Goal: Task Accomplishment & Management: Complete application form

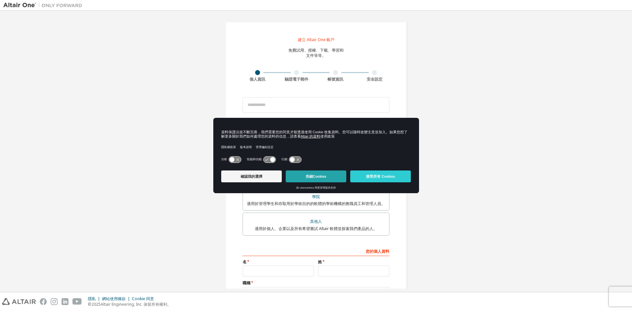
click at [317, 173] on button "拒絕Cookies" at bounding box center [316, 176] width 61 height 12
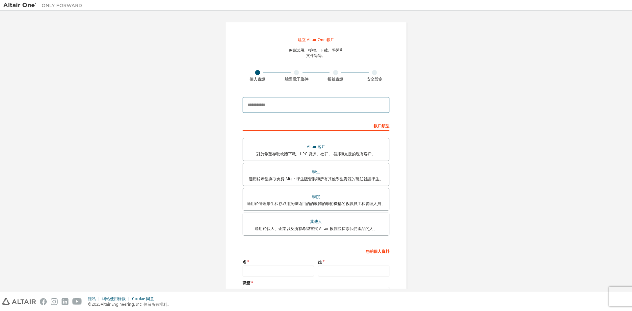
click at [315, 106] on input "email" at bounding box center [315, 105] width 147 height 16
type input "*"
type input "**********"
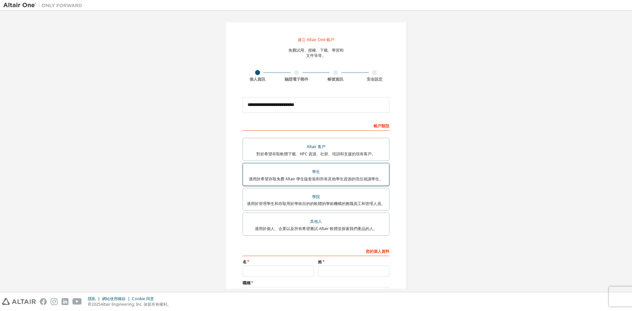
click at [328, 177] on font "適用於希望存取免費 Altair 學生版套裝和所有其他學生資源的現任就讀學生。" at bounding box center [316, 179] width 134 height 6
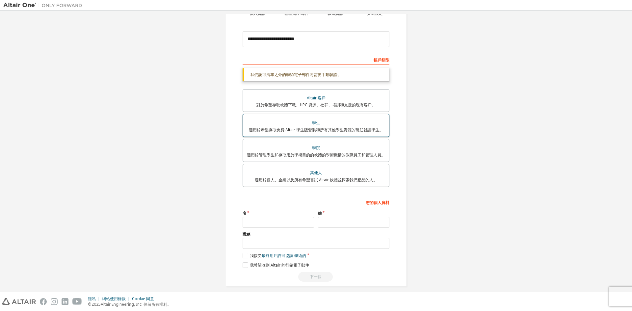
click at [343, 122] on label "學生 適用於希望存取免費 Altair 學生版套裝和所有其他學生資源的現任就讀學生。" at bounding box center [315, 125] width 147 height 23
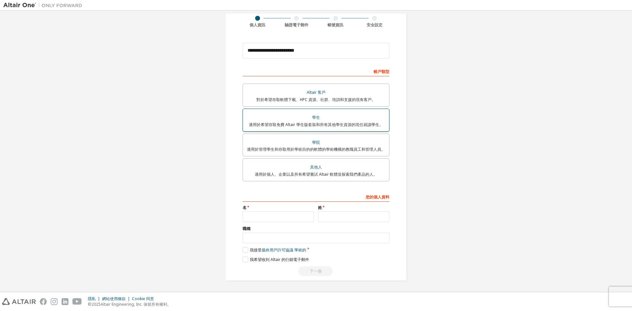
click at [359, 124] on font "適用於希望存取免費 Altair 學生版套裝和所有其他學生資源的現任就讀學生。" at bounding box center [316, 125] width 134 height 6
click at [287, 216] on input "text" at bounding box center [277, 216] width 71 height 11
type input "*"
type input "**"
type input "*"
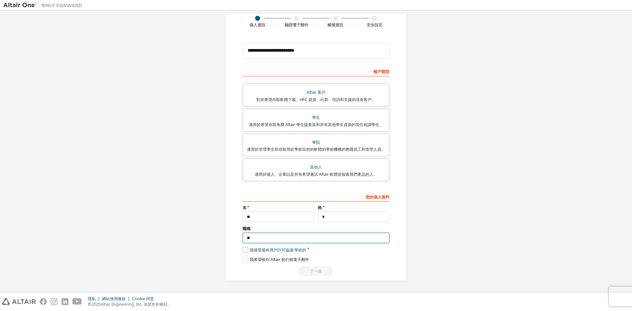
type input "**"
click at [243, 249] on label "我接受 最終用戶許可協議 學術的" at bounding box center [273, 250] width 63 height 6
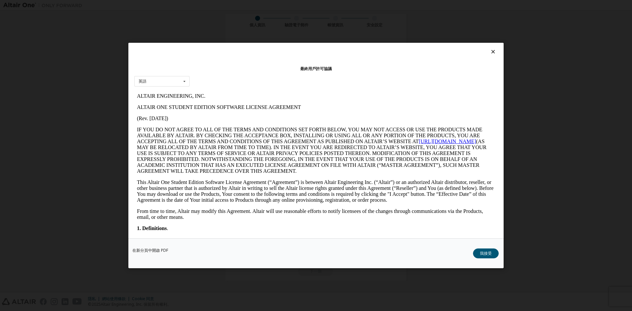
scroll to position [0, 0]
click at [487, 251] on font "我接受" at bounding box center [486, 253] width 12 height 6
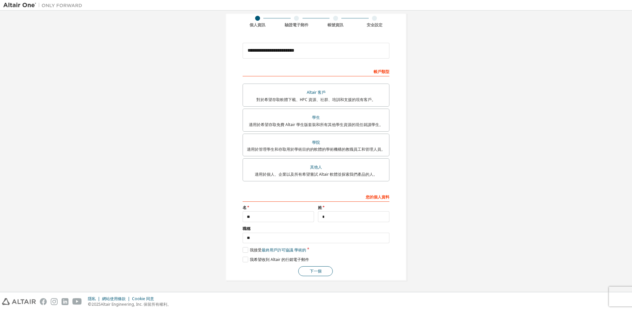
click at [319, 272] on font "下一個" at bounding box center [316, 271] width 12 height 6
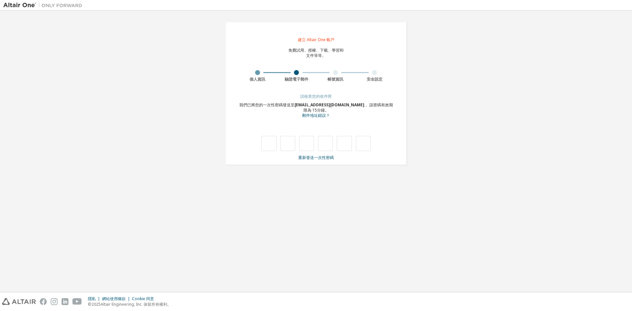
type input "*"
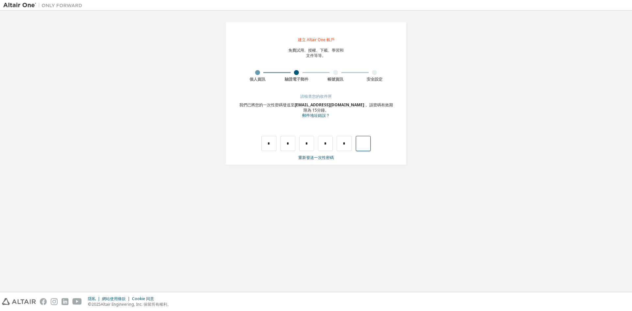
type input "*"
click at [267, 145] on input "text" at bounding box center [268, 143] width 15 height 15
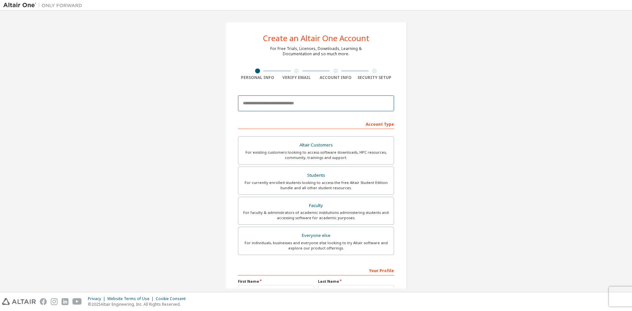
click at [308, 101] on input "email" at bounding box center [316, 103] width 156 height 16
type input "**********"
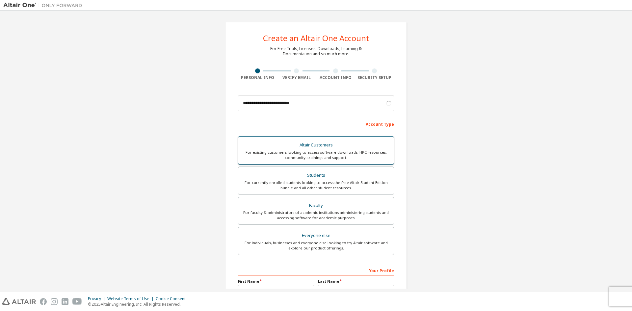
click at [319, 174] on div "Students" at bounding box center [315, 175] width 147 height 9
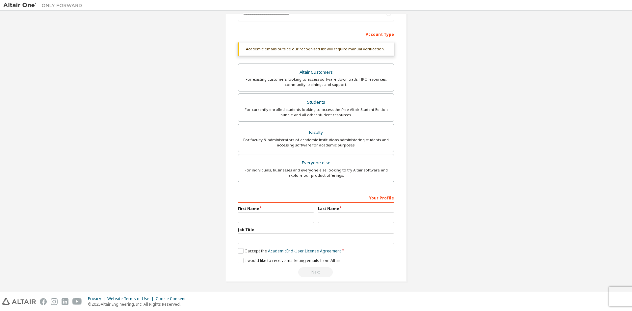
scroll to position [91, 0]
click at [279, 215] on input "text" at bounding box center [276, 216] width 76 height 11
type input "**"
click at [332, 218] on input "text" at bounding box center [356, 216] width 76 height 11
type input "*"
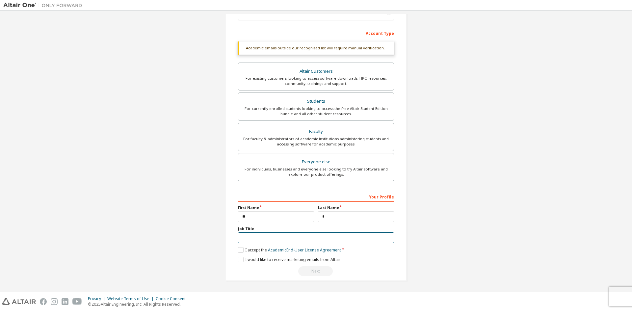
click at [321, 235] on input "text" at bounding box center [316, 237] width 156 height 11
type input "**"
click at [242, 250] on label "I accept the Academic End-User License Agreement" at bounding box center [289, 250] width 103 height 6
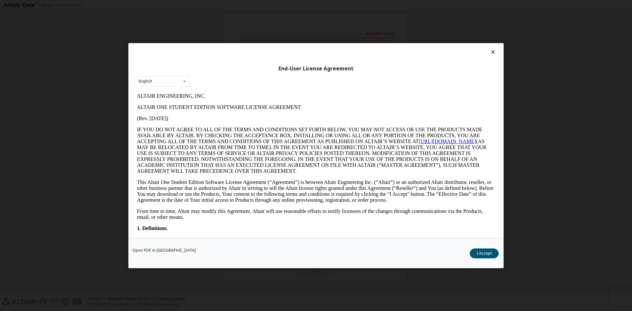
scroll to position [0, 0]
drag, startPoint x: 471, startPoint y: 249, endPoint x: 480, endPoint y: 252, distance: 8.7
click at [475, 249] on div "Open PDF in New Tab I Accept" at bounding box center [315, 253] width 375 height 30
click at [480, 252] on button "I Accept" at bounding box center [483, 253] width 29 height 10
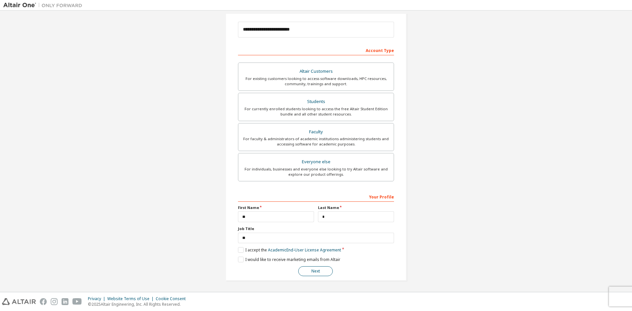
click at [320, 272] on button "Next" at bounding box center [315, 271] width 35 height 10
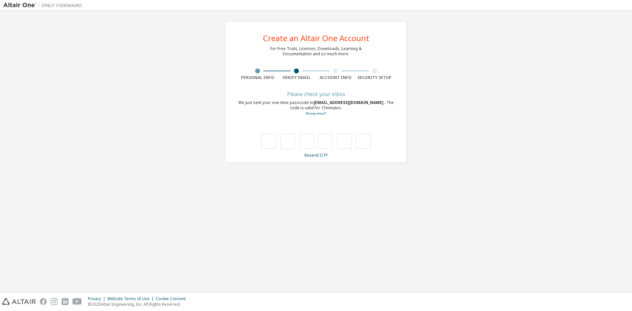
type input "*"
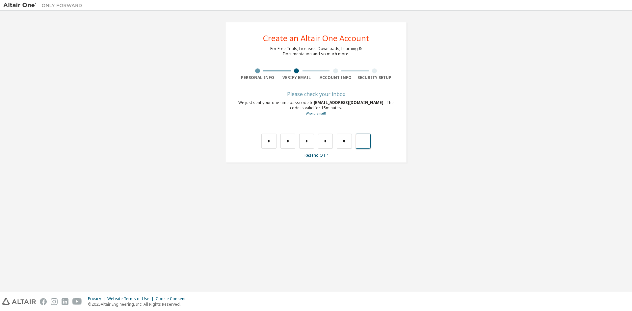
type input "*"
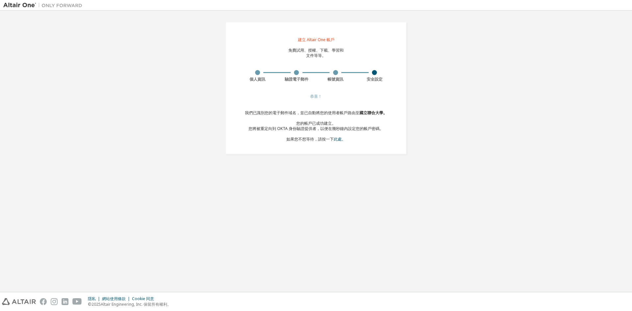
click at [475, 99] on div "建立 Altair One 帳戶 免費試用、授權、下載、學習和 文件等等。 個人資訊 驗證電子郵件 帳號資訊 安全設定 恭喜！ 我們已識別您的電子郵件域名，並…" at bounding box center [315, 88] width 625 height 148
